Goal: Transaction & Acquisition: Register for event/course

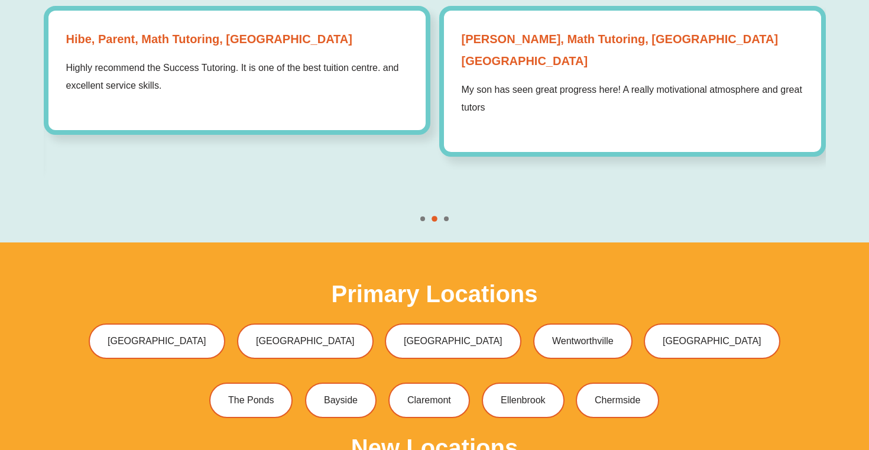
scroll to position [3406, 0]
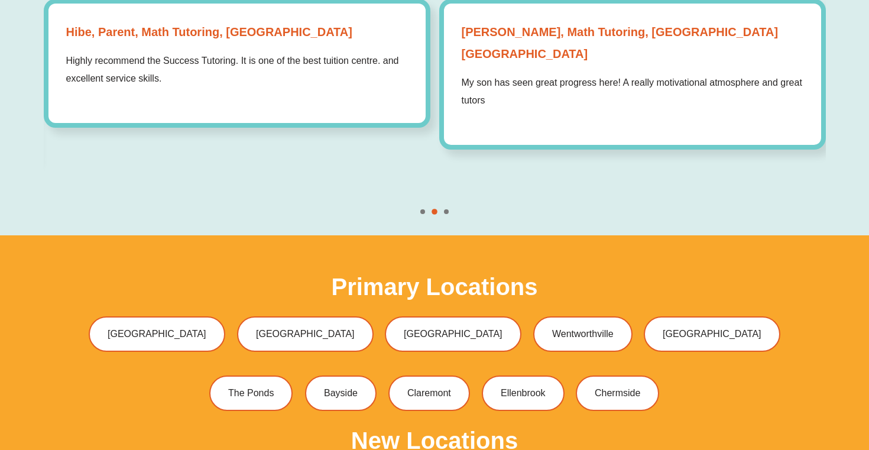
click at [540, 105] on div "Sandra Parent, Math Tutoring, Perth WA My son has seen great progress here! A r…" at bounding box center [632, 74] width 387 height 151
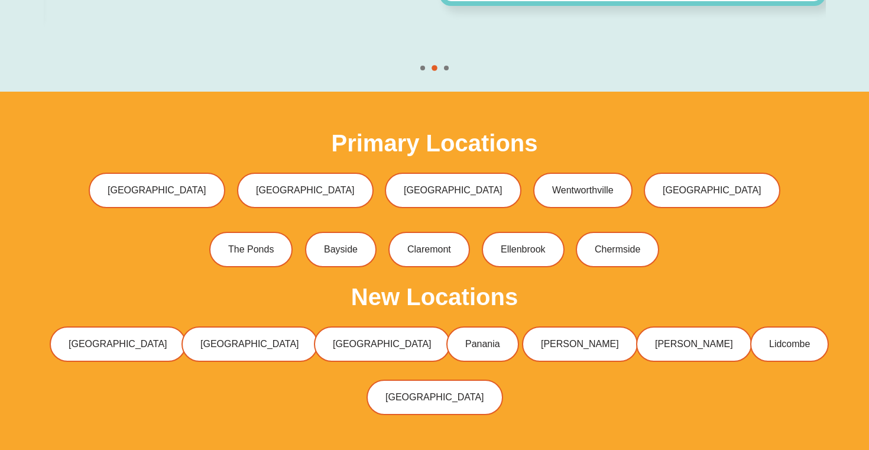
scroll to position [3664, 0]
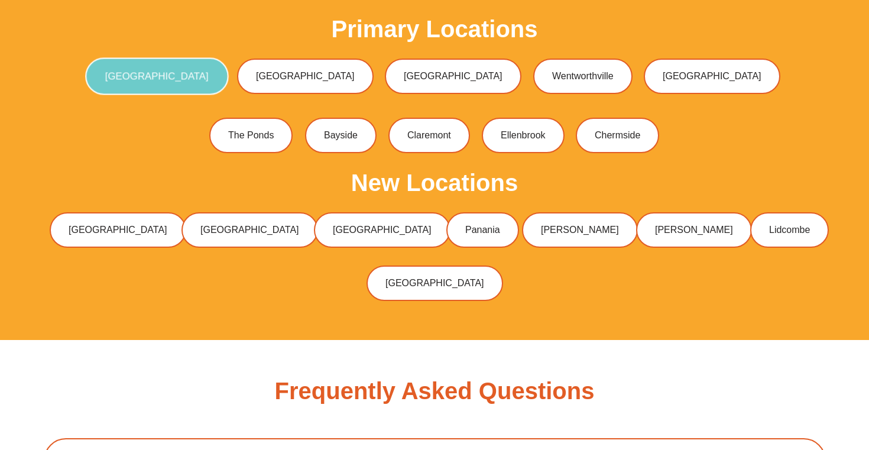
click at [209, 71] on span "[GEOGRAPHIC_DATA]" at bounding box center [156, 76] width 103 height 10
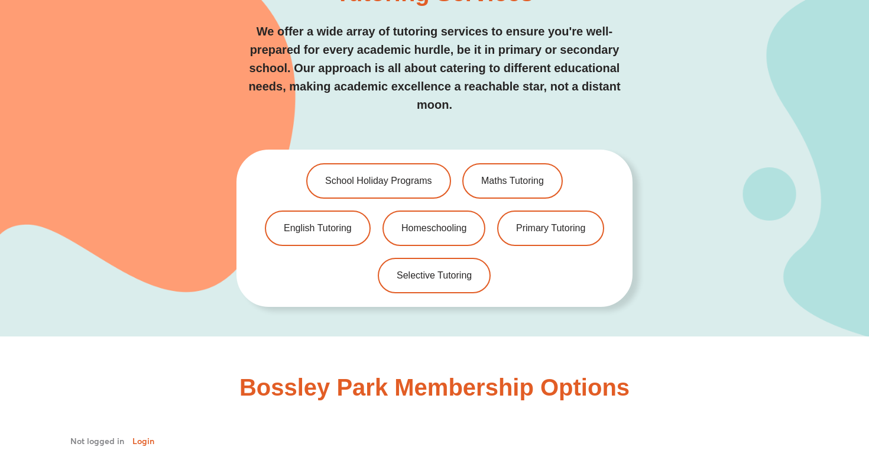
scroll to position [2698, 0]
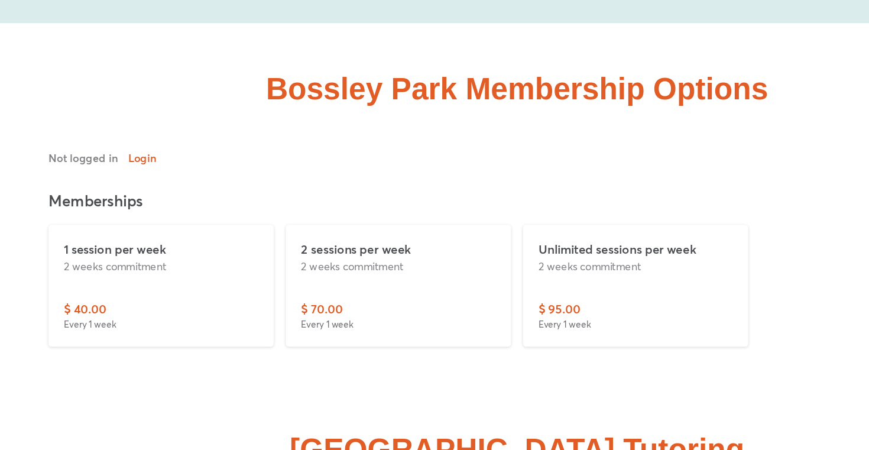
click at [372, 258] on div "2 sessions per week 2 weeks commitment" at bounding box center [342, 258] width 151 height 46
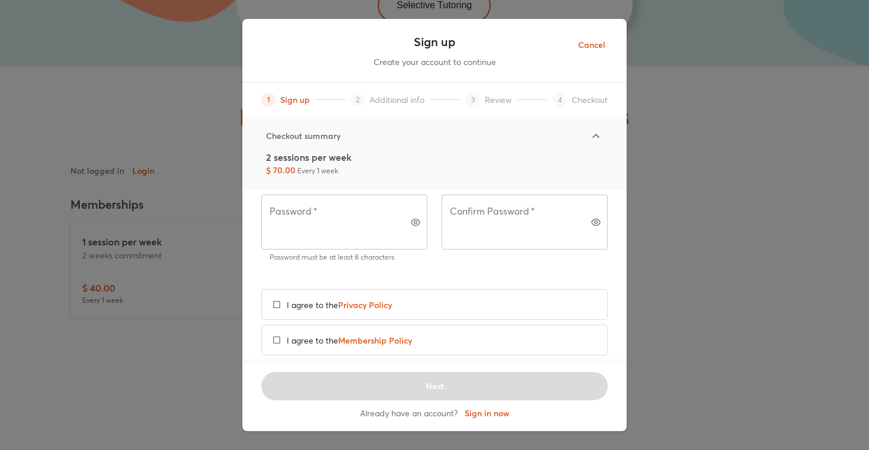
scroll to position [0, 0]
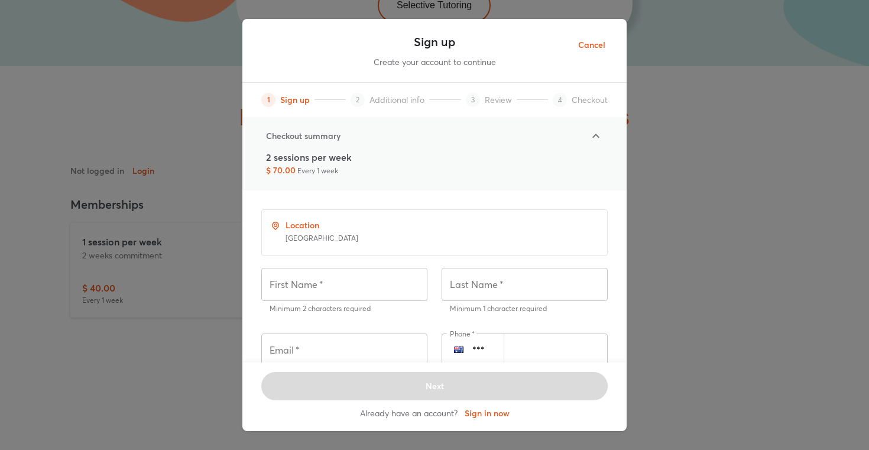
click at [590, 44] on span "Cancel" at bounding box center [591, 45] width 27 height 15
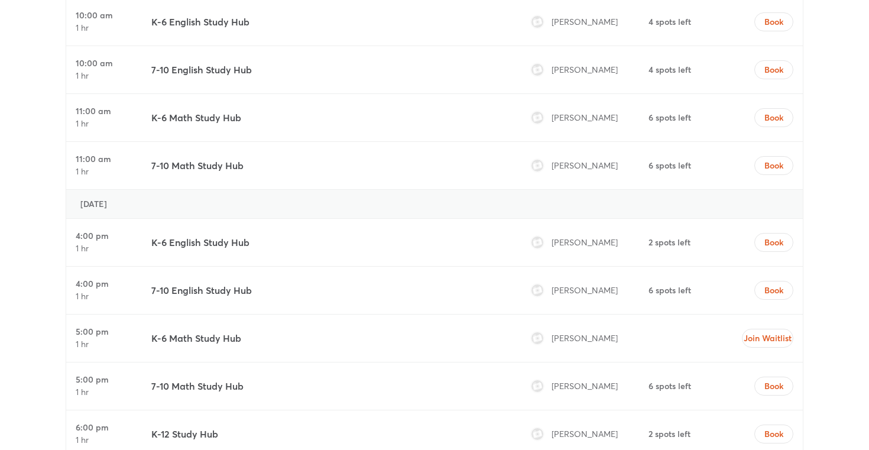
scroll to position [3985, 0]
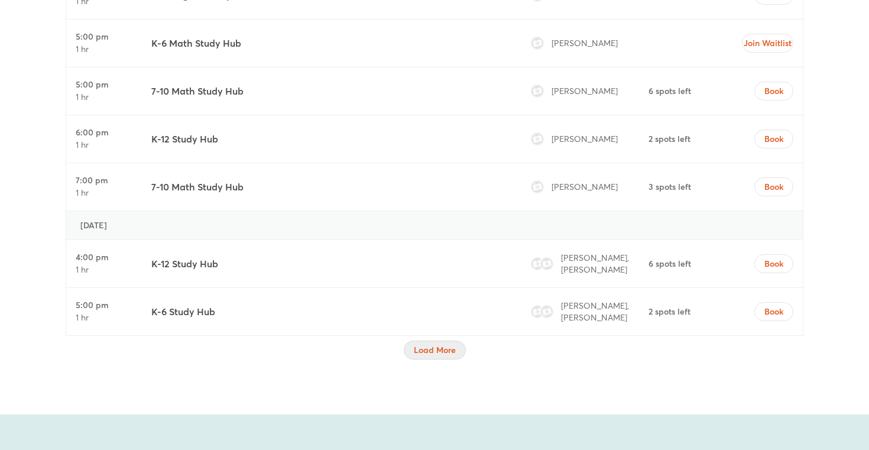
click at [428, 344] on span "Load More" at bounding box center [435, 350] width 42 height 12
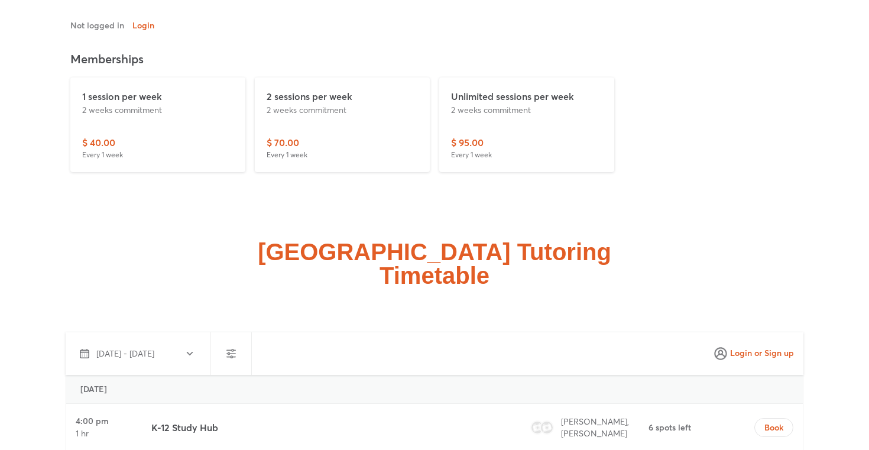
scroll to position [2986, 0]
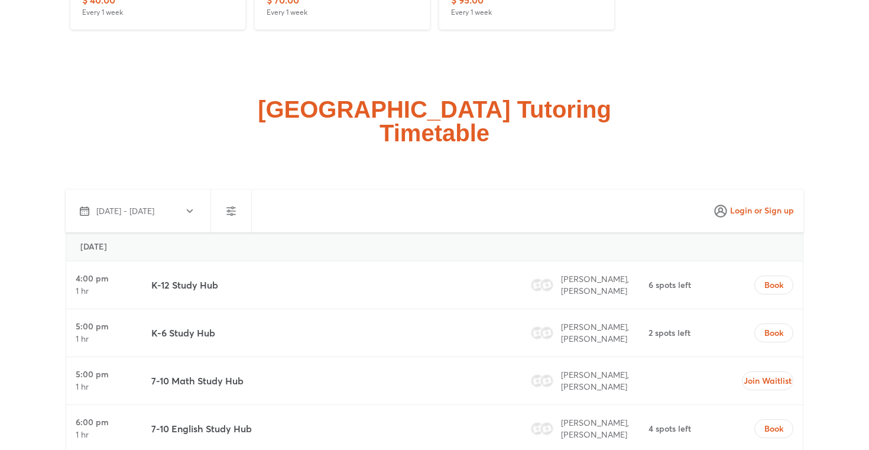
click at [377, 197] on div "Sep 23 - Oct 22, 2025" at bounding box center [343, 211] width 546 height 43
click at [746, 202] on span "Login or Sign up" at bounding box center [753, 211] width 80 height 19
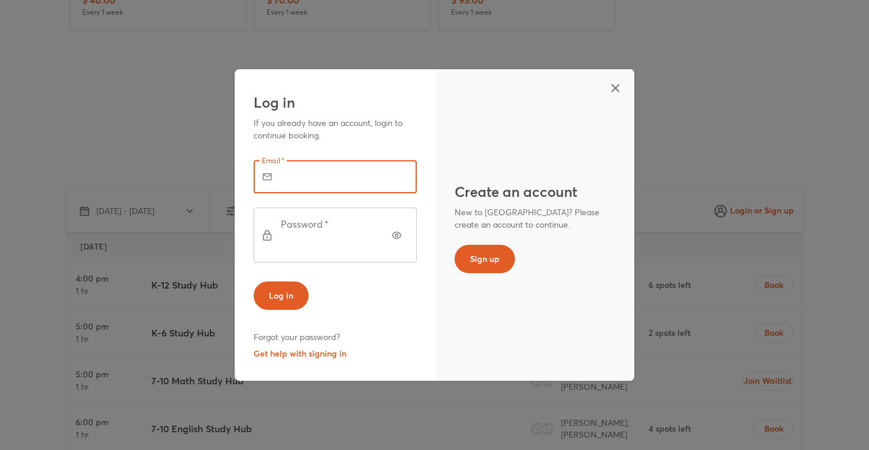
click at [319, 193] on input "text" at bounding box center [351, 176] width 131 height 33
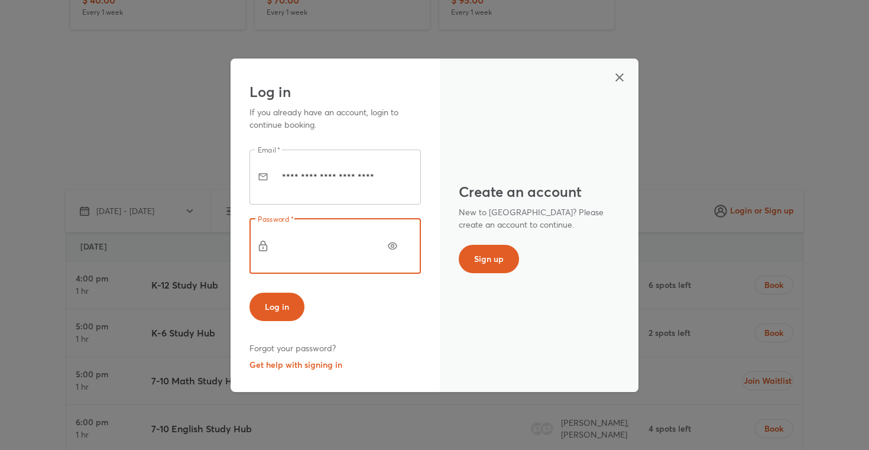
scroll to position [0, 0]
click at [396, 241] on icon "button" at bounding box center [392, 245] width 9 height 9
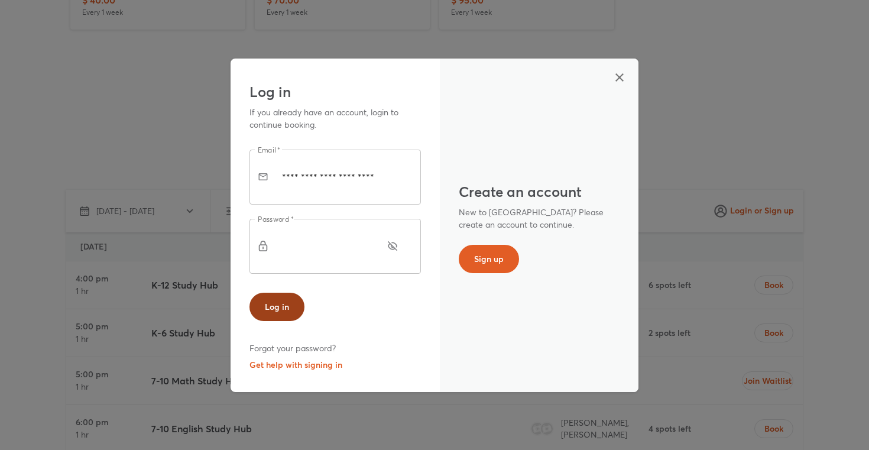
click at [271, 301] on span "Log in" at bounding box center [277, 307] width 24 height 12
click at [397, 241] on icon "button" at bounding box center [392, 245] width 9 height 9
click at [273, 301] on span "Log in" at bounding box center [277, 307] width 24 height 12
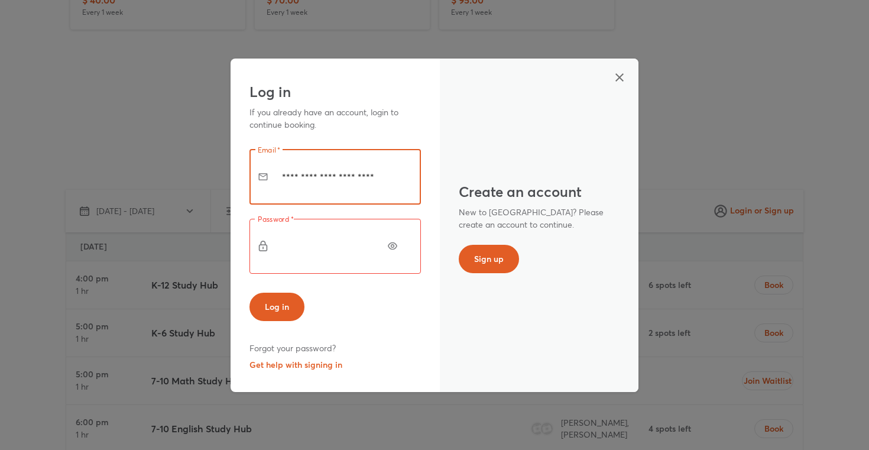
click at [318, 189] on input "**********" at bounding box center [351, 177] width 139 height 55
click at [272, 301] on span "Log in" at bounding box center [277, 307] width 24 height 12
drag, startPoint x: 405, startPoint y: 192, endPoint x: 194, endPoint y: 191, distance: 211.0
click at [194, 192] on div "**********" at bounding box center [434, 225] width 869 height 450
type input "*"
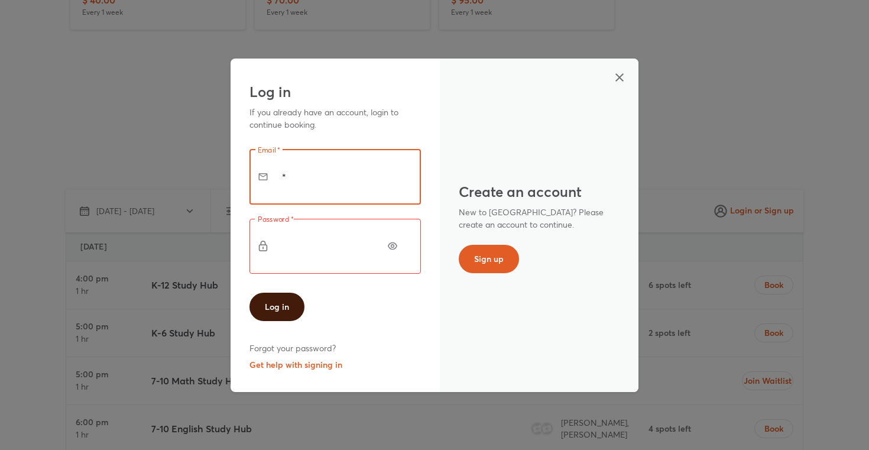
drag, startPoint x: 310, startPoint y: 187, endPoint x: 161, endPoint y: 187, distance: 148.9
click at [161, 187] on div "Log in If you already have an account, login to continue booking. Email   * * E…" at bounding box center [434, 225] width 869 height 450
type input "**********"
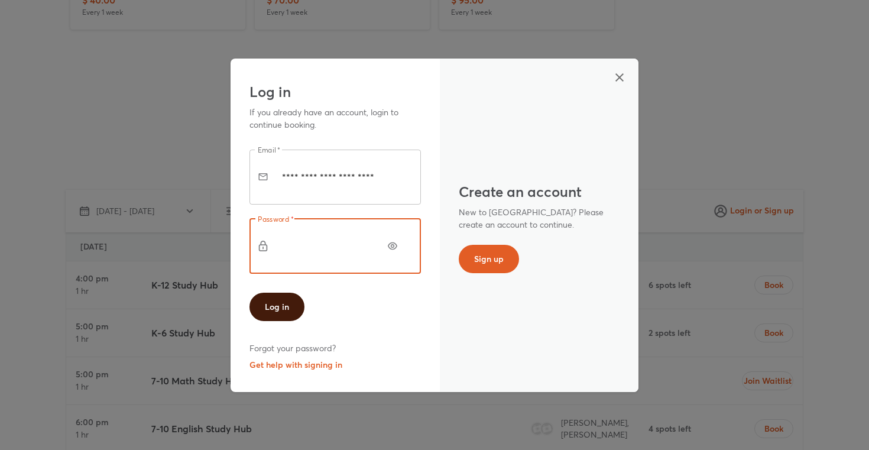
click at [130, 233] on div "**********" at bounding box center [434, 225] width 869 height 450
click at [285, 301] on span "Log in" at bounding box center [277, 307] width 24 height 12
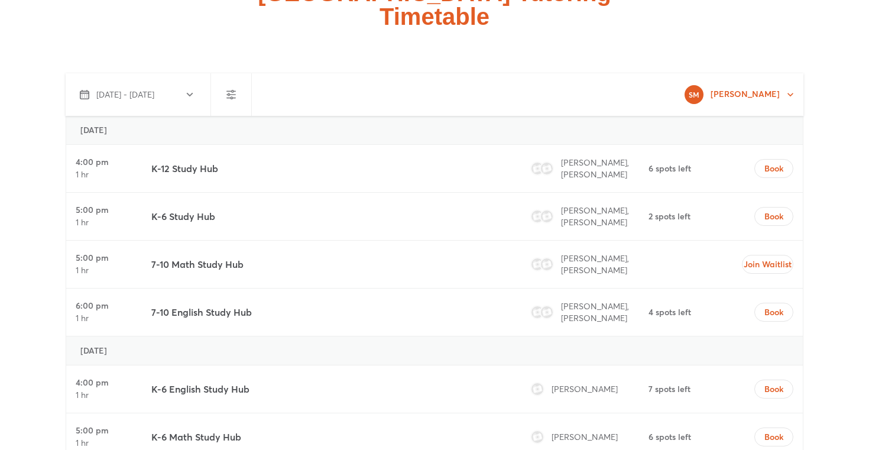
scroll to position [3119, 0]
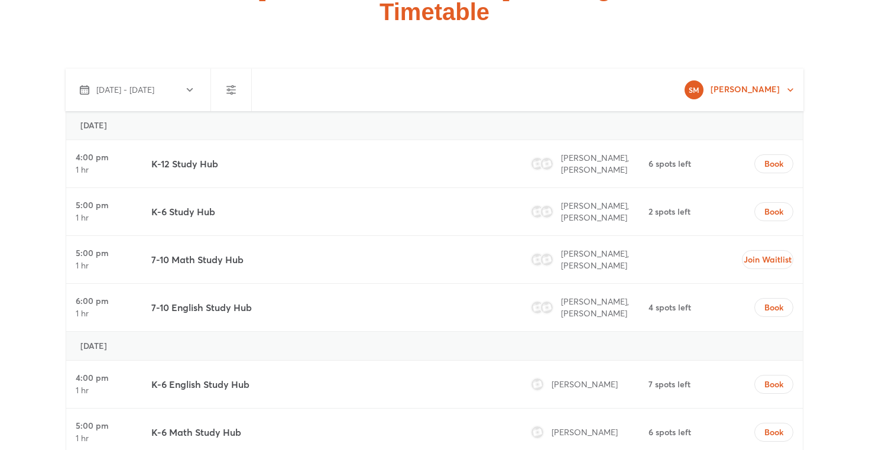
click at [461, 111] on div "Wednesday, September 24" at bounding box center [435, 125] width 738 height 29
click at [194, 83] on button "Sep 23 - Oct 22, 2025" at bounding box center [135, 90] width 131 height 28
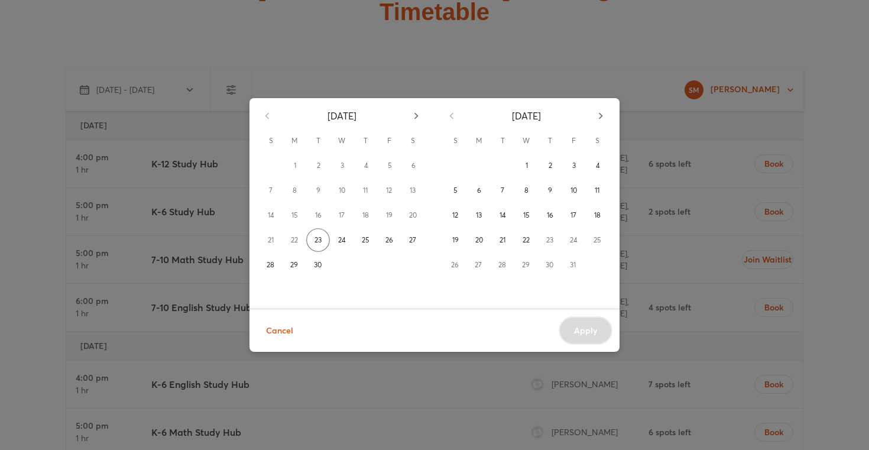
click at [187, 95] on div "September 2025 S M T W T F S 1 2 3 4 5 6 7 8 9 10 11 12 13 14 15 16 17 18 19 20…" at bounding box center [434, 225] width 869 height 450
click at [599, 116] on icon "button" at bounding box center [600, 115] width 13 height 13
click at [282, 332] on span "Cancel" at bounding box center [279, 330] width 27 height 15
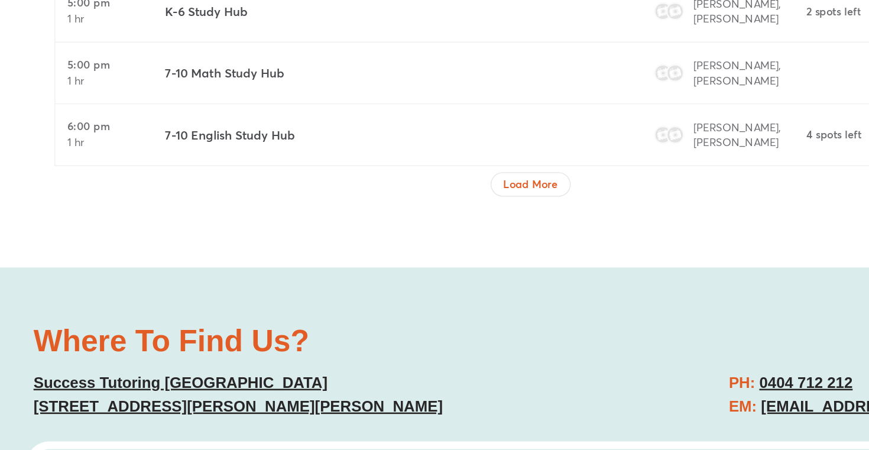
scroll to position [5175, 0]
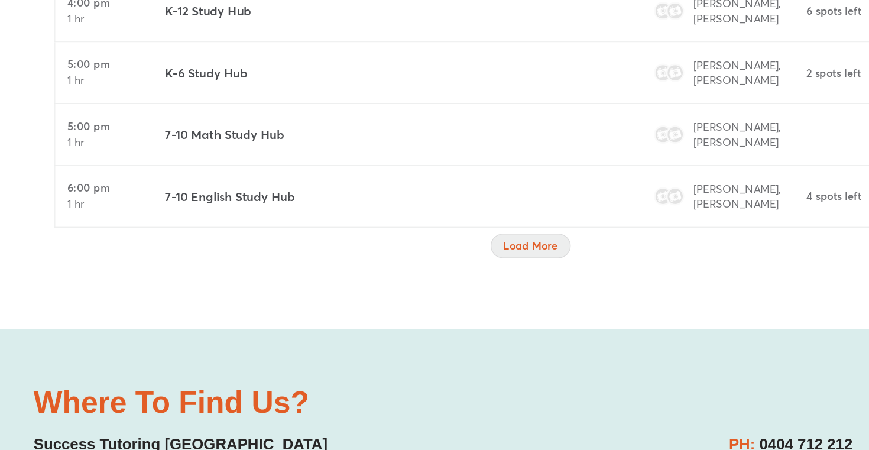
click at [415, 239] on span "Load More" at bounding box center [435, 245] width 42 height 12
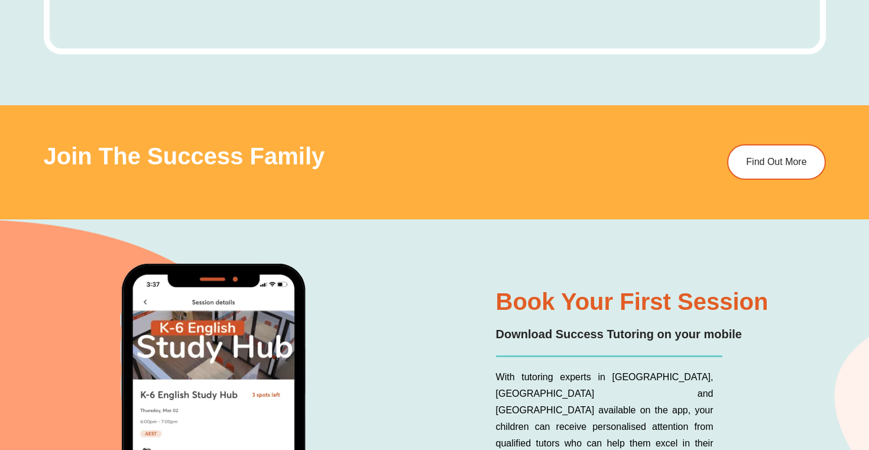
scroll to position [6711, 0]
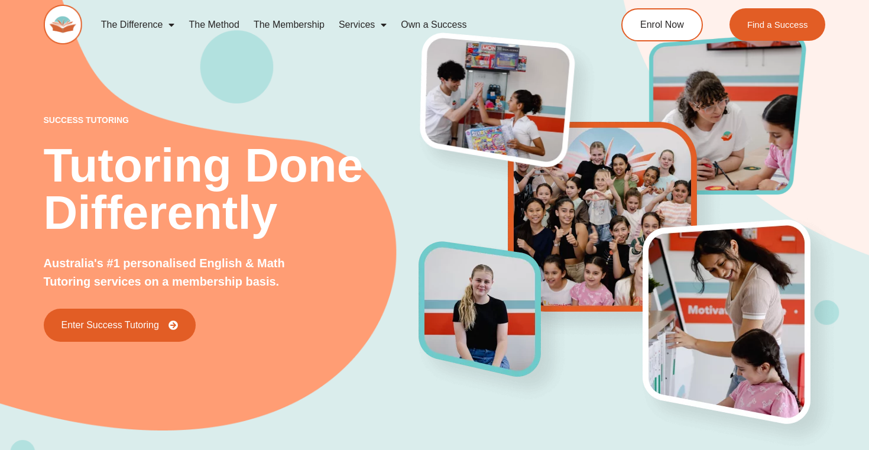
click at [426, 140] on img at bounding box center [504, 111] width 198 height 173
